Goal: Use online tool/utility: Utilize a website feature to perform a specific function

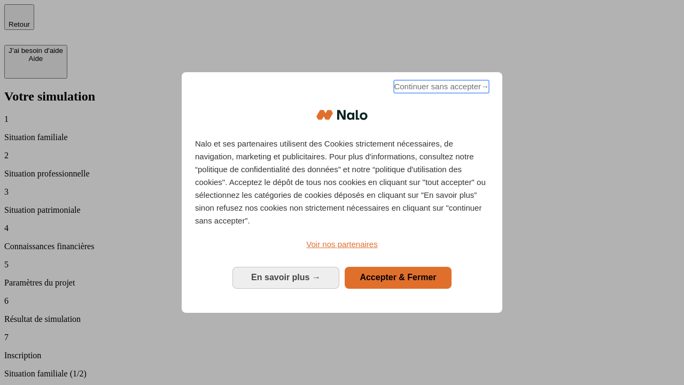
click at [440, 88] on span "Continuer sans accepter →" at bounding box center [441, 86] width 95 height 13
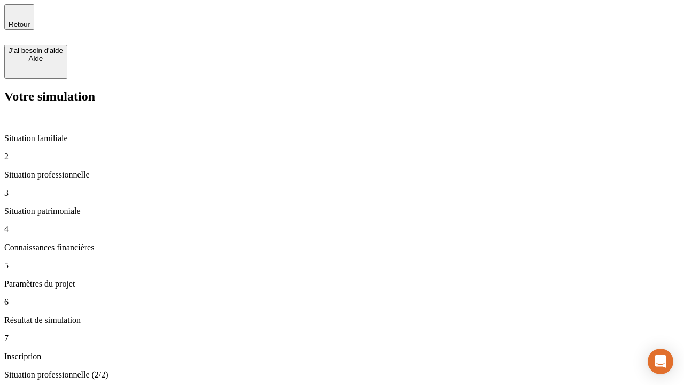
type input "30 000"
type input "40 000"
